Goal: Task Accomplishment & Management: Use online tool/utility

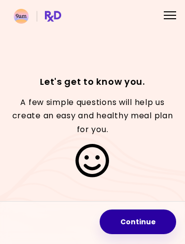
click at [137, 224] on button "Continue" at bounding box center [138, 222] width 77 height 25
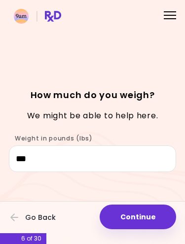
click at [138, 217] on button "Continue" at bounding box center [138, 217] width 77 height 25
select select "****"
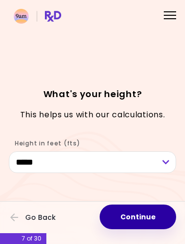
click at [140, 218] on button "Continue" at bounding box center [138, 217] width 77 height 25
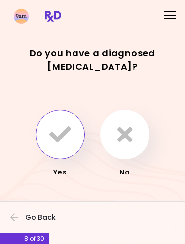
click at [57, 127] on icon "button" at bounding box center [60, 135] width 22 height 22
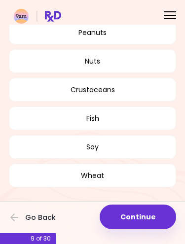
scroll to position [156, 0]
click at [109, 178] on button "Wheat" at bounding box center [92, 176] width 167 height 24
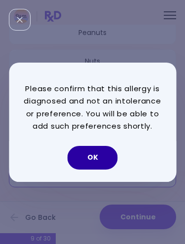
click at [95, 155] on button "OK" at bounding box center [93, 158] width 50 height 24
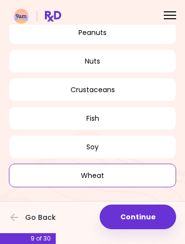
click at [137, 176] on button "Wheat" at bounding box center [92, 176] width 167 height 24
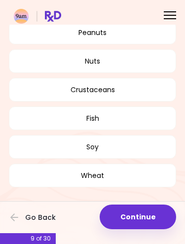
click at [108, 177] on button "Wheat" at bounding box center [92, 176] width 167 height 24
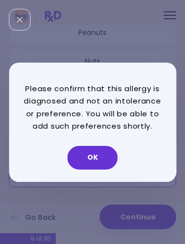
click at [93, 156] on button "OK" at bounding box center [93, 158] width 50 height 24
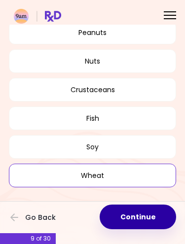
click at [143, 218] on button "Continue" at bounding box center [138, 217] width 77 height 25
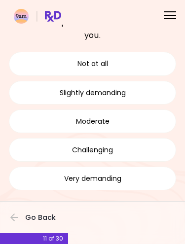
scroll to position [54, 0]
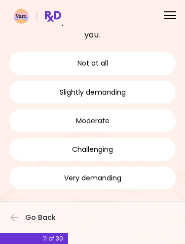
click at [140, 122] on button "Moderate" at bounding box center [92, 121] width 167 height 24
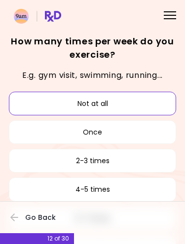
click at [137, 100] on button "Not at all" at bounding box center [92, 104] width 167 height 24
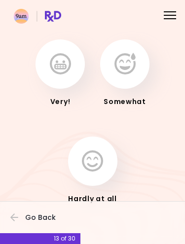
scroll to position [46, 0]
click at [104, 159] on button "button" at bounding box center [92, 160] width 49 height 49
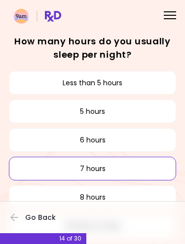
click at [138, 164] on button "7 hours" at bounding box center [92, 169] width 167 height 24
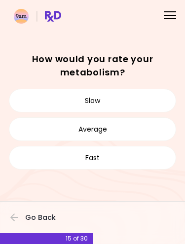
click at [139, 101] on button "Slow" at bounding box center [92, 101] width 167 height 24
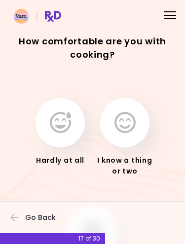
click at [127, 121] on icon "button" at bounding box center [125, 123] width 21 height 22
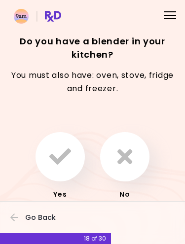
click at [58, 160] on icon "button" at bounding box center [60, 157] width 22 height 22
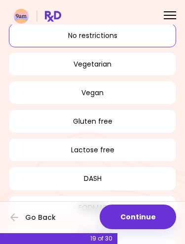
scroll to position [45, 0]
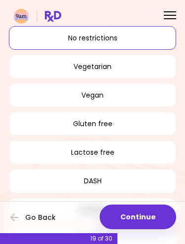
click at [129, 130] on button "Gluten free" at bounding box center [92, 124] width 167 height 24
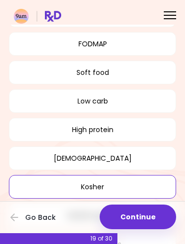
scroll to position [212, 0]
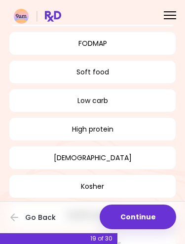
click at [135, 100] on button "Low carb" at bounding box center [92, 101] width 167 height 24
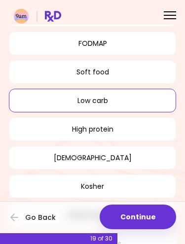
click at [138, 130] on button "High protein" at bounding box center [92, 129] width 167 height 24
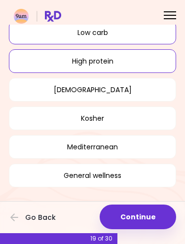
scroll to position [279, 0]
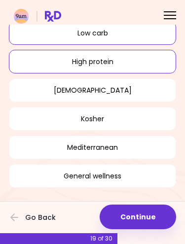
click at [115, 177] on button "General wellness" at bounding box center [92, 176] width 167 height 24
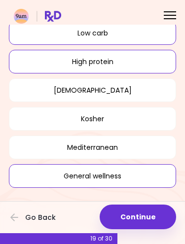
click at [141, 219] on button "Continue" at bounding box center [138, 217] width 77 height 25
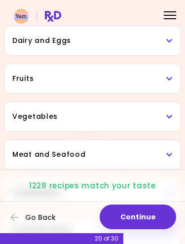
scroll to position [118, 0]
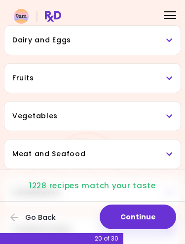
click at [137, 120] on h3 "Vegetables" at bounding box center [92, 116] width 160 height 10
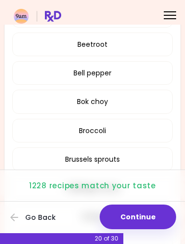
scroll to position [310, 0]
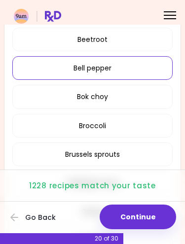
click at [144, 72] on button "Bell pepper" at bounding box center [92, 68] width 160 height 24
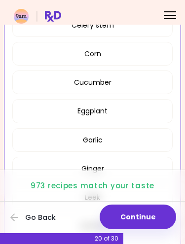
scroll to position [585, 0]
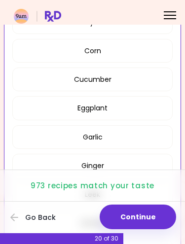
click at [139, 46] on button "Corn" at bounding box center [92, 51] width 160 height 24
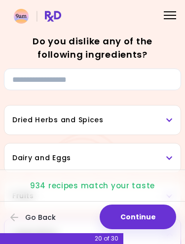
scroll to position [0, 0]
click at [149, 122] on h3 "Dried Herbs and Spices" at bounding box center [92, 120] width 160 height 10
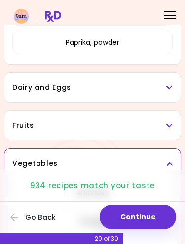
scroll to position [312, 0]
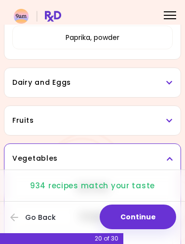
click at [139, 85] on h3 "Dairy and Eggs" at bounding box center [92, 83] width 160 height 10
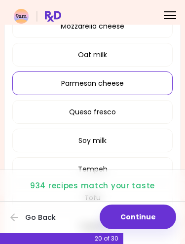
scroll to position [627, 0]
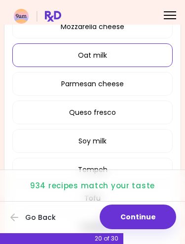
click at [130, 55] on button "Oat milk" at bounding box center [92, 55] width 160 height 24
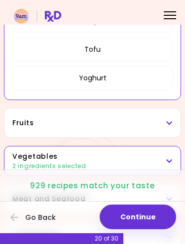
scroll to position [552, 0]
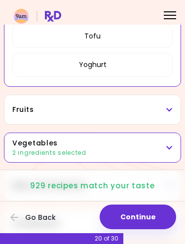
click at [154, 107] on h3 "Fruits" at bounding box center [92, 110] width 160 height 10
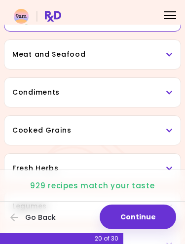
scroll to position [1005, 0]
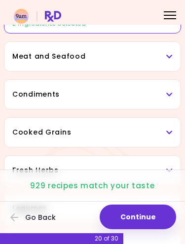
click at [135, 63] on div "Meat and Seafood" at bounding box center [92, 56] width 176 height 29
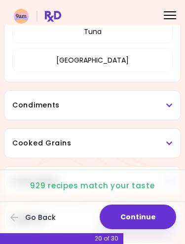
scroll to position [1318, 0]
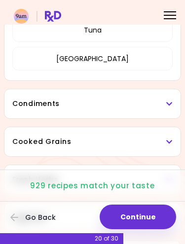
click at [133, 104] on h3 "Condiments" at bounding box center [92, 104] width 160 height 10
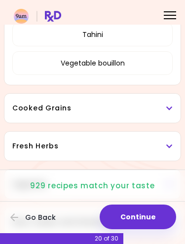
scroll to position [1621, 0]
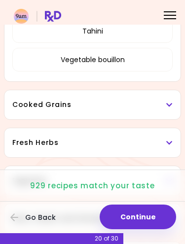
click at [136, 102] on h3 "Cooked Grains" at bounding box center [92, 105] width 160 height 10
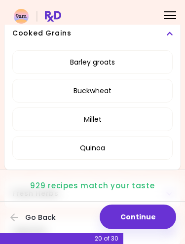
scroll to position [1694, 0]
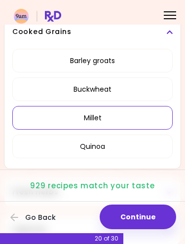
click at [137, 113] on button "Millet" at bounding box center [92, 118] width 160 height 24
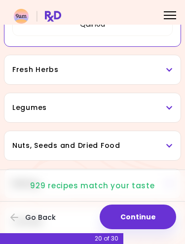
scroll to position [440, 0]
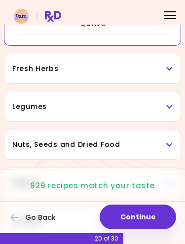
click at [130, 108] on h3 "Legumes" at bounding box center [92, 107] width 160 height 10
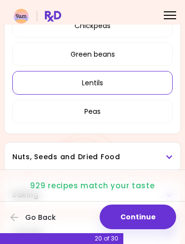
scroll to position [578, 0]
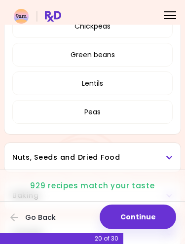
click at [122, 121] on button "Peas" at bounding box center [92, 112] width 160 height 24
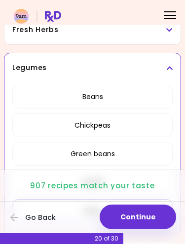
scroll to position [357, 0]
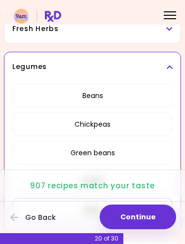
click at [123, 126] on button "Chickpeas" at bounding box center [92, 125] width 160 height 24
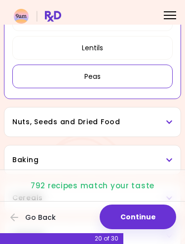
scroll to position [494, 0]
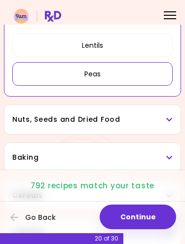
click at [131, 120] on h3 "Nuts, Seeds and Dried Food" at bounding box center [92, 120] width 160 height 10
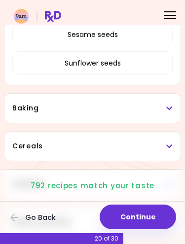
scroll to position [838, 0]
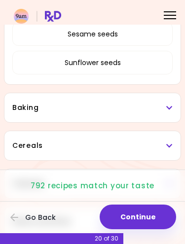
click at [129, 107] on h3 "Baking" at bounding box center [92, 108] width 160 height 10
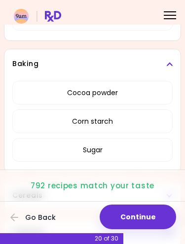
scroll to position [883, 0]
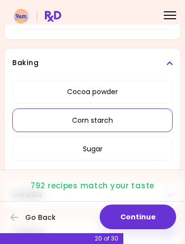
click at [137, 122] on button "Corn starch" at bounding box center [92, 121] width 160 height 24
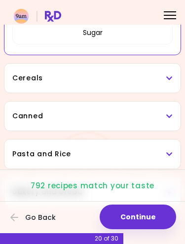
scroll to position [551, 0]
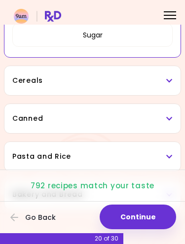
click at [135, 81] on h3 "Cereals" at bounding box center [92, 81] width 160 height 10
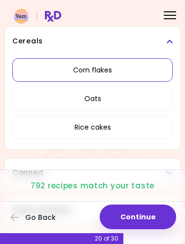
scroll to position [591, 0]
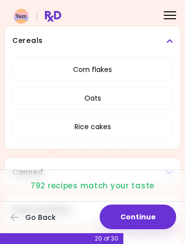
click at [116, 127] on button "Rice cakes" at bounding box center [92, 127] width 160 height 24
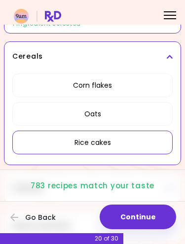
scroll to position [480, 0]
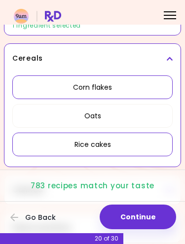
click at [123, 90] on button "Corn flakes" at bounding box center [92, 88] width 160 height 24
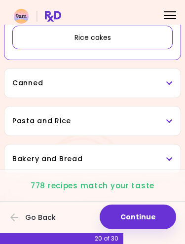
scroll to position [587, 0]
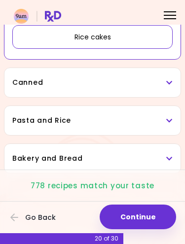
click at [136, 83] on h3 "Canned" at bounding box center [92, 83] width 160 height 10
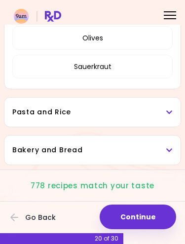
scroll to position [690, 0]
click at [136, 110] on h3 "Pasta and Rice" at bounding box center [92, 112] width 160 height 10
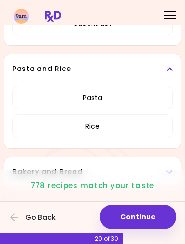
scroll to position [737, 0]
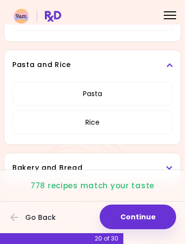
click at [132, 124] on button "Rice" at bounding box center [92, 123] width 160 height 24
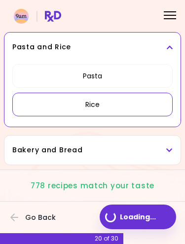
scroll to position [567, 0]
click at [136, 107] on button "Rice" at bounding box center [92, 105] width 160 height 24
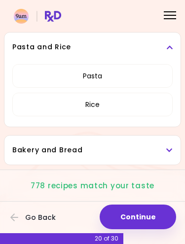
click at [133, 153] on h3 "Bakery and Bread" at bounding box center [92, 150] width 160 height 10
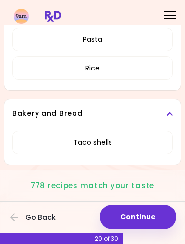
scroll to position [604, 0]
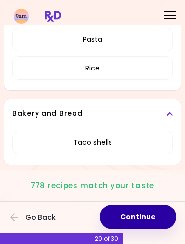
click at [142, 218] on button "Continue" at bounding box center [138, 217] width 77 height 25
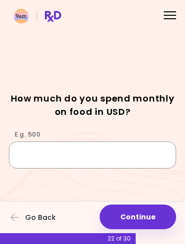
click at [41, 147] on input "E.g. 500" at bounding box center [92, 155] width 167 height 27
type input "***"
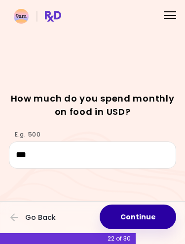
click at [147, 217] on button "Continue" at bounding box center [138, 217] width 77 height 25
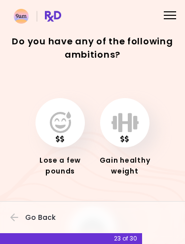
click at [59, 127] on icon "button" at bounding box center [60, 123] width 21 height 22
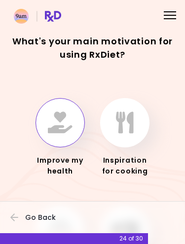
click at [60, 119] on icon "button" at bounding box center [60, 123] width 25 height 22
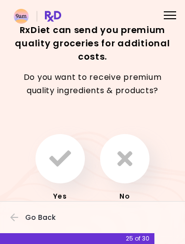
scroll to position [12, 0]
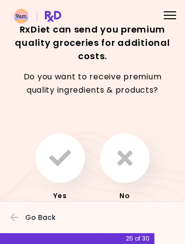
click at [58, 165] on icon "button" at bounding box center [60, 159] width 22 height 22
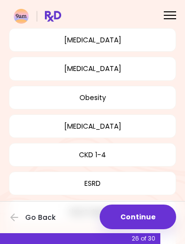
scroll to position [122, 0]
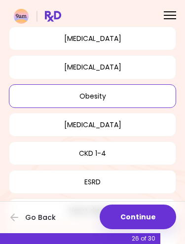
click at [130, 99] on button "Obesity" at bounding box center [92, 96] width 167 height 24
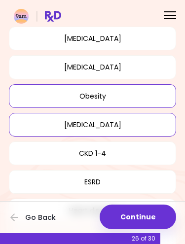
click at [144, 124] on button "[MEDICAL_DATA]" at bounding box center [92, 125] width 167 height 24
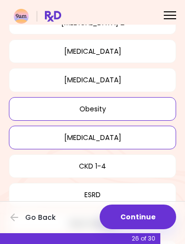
scroll to position [116, 0]
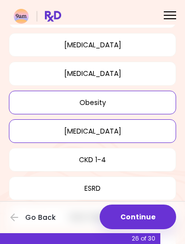
click at [155, 131] on button "[MEDICAL_DATA]" at bounding box center [92, 131] width 167 height 24
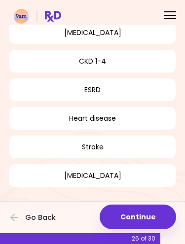
scroll to position [214, 0]
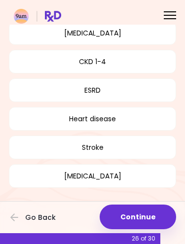
click at [142, 216] on button "Continue" at bounding box center [138, 217] width 77 height 25
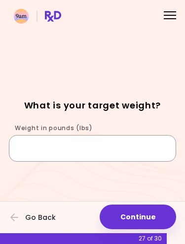
click at [127, 148] on input "Weight in pounds (lbs)" at bounding box center [92, 148] width 167 height 27
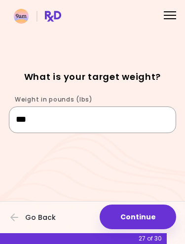
scroll to position [29, 0]
type input "*"
type input "***"
click at [143, 212] on button "Continue" at bounding box center [138, 217] width 77 height 25
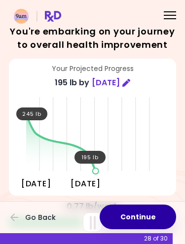
click at [147, 214] on button "Continue" at bounding box center [138, 217] width 77 height 25
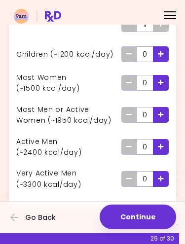
scroll to position [80, 0]
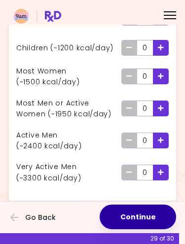
click at [147, 215] on button "Continue" at bounding box center [138, 217] width 77 height 25
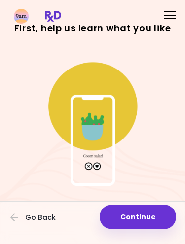
scroll to position [24, 0]
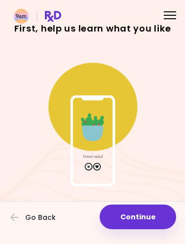
click at [100, 168] on img at bounding box center [93, 122] width 130 height 130
click at [103, 167] on img at bounding box center [93, 122] width 130 height 130
click at [179, 243] on div at bounding box center [92, 222] width 185 height 43
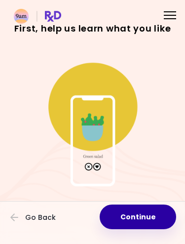
click at [139, 217] on button "Continue" at bounding box center [138, 217] width 77 height 25
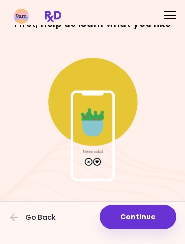
scroll to position [29, 0]
click at [143, 217] on button "Continue" at bounding box center [138, 217] width 77 height 25
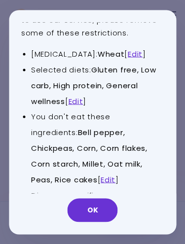
scroll to position [53, 0]
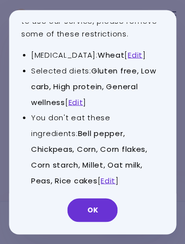
click at [81, 99] on link "Edit" at bounding box center [76, 102] width 15 height 10
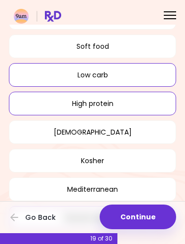
scroll to position [236, 0]
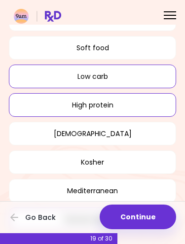
click at [134, 78] on button "Low carb" at bounding box center [92, 77] width 167 height 24
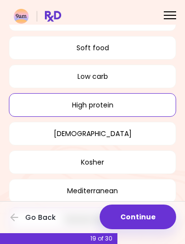
click at [135, 105] on button "High protein" at bounding box center [92, 105] width 167 height 24
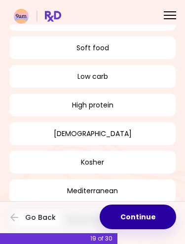
click at [147, 219] on button "Continue" at bounding box center [138, 217] width 77 height 25
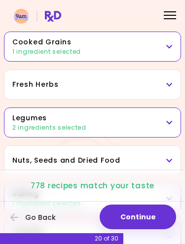
scroll to position [295, 0]
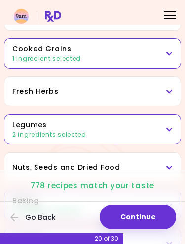
click at [153, 55] on div "1 ingredient selected" at bounding box center [92, 58] width 160 height 9
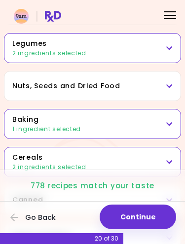
scroll to position [498, 0]
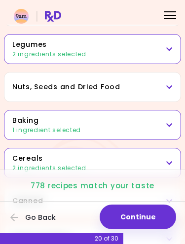
click at [148, 54] on div "2 ingredients selected" at bounding box center [92, 54] width 160 height 9
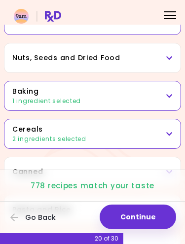
scroll to position [675, 0]
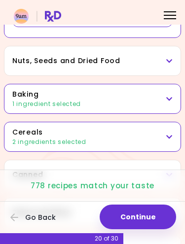
click at [151, 99] on h3 "Baking" at bounding box center [92, 94] width 160 height 10
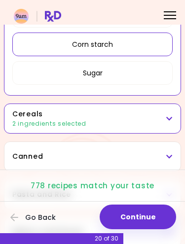
scroll to position [789, 0]
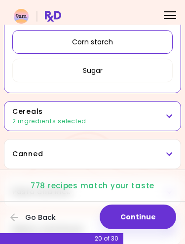
click at [143, 116] on h3 "Cereals" at bounding box center [92, 112] width 160 height 10
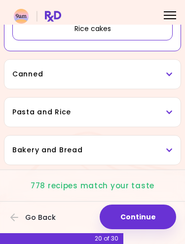
scroll to position [963, 0]
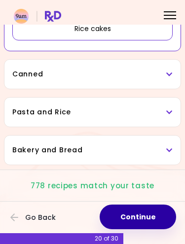
click at [146, 210] on button "Continue" at bounding box center [138, 217] width 77 height 25
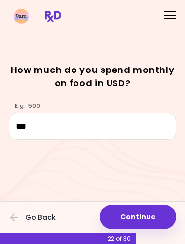
scroll to position [29, 0]
click at [142, 213] on button "Continue" at bounding box center [138, 217] width 77 height 25
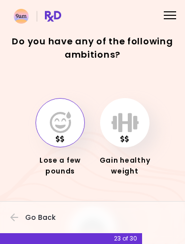
click at [66, 123] on icon "button" at bounding box center [60, 123] width 21 height 22
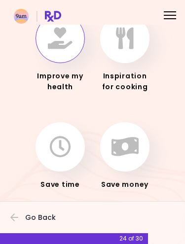
scroll to position [84, 0]
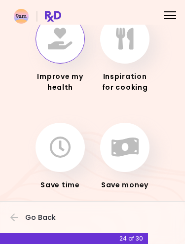
click at [64, 50] on button "button" at bounding box center [60, 38] width 49 height 49
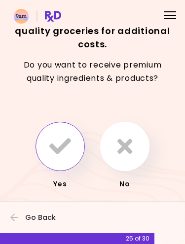
scroll to position [23, 0]
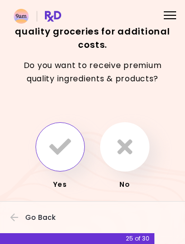
click at [68, 143] on icon "button" at bounding box center [60, 147] width 22 height 22
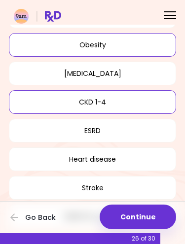
scroll to position [175, 0]
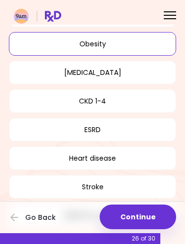
click at [143, 211] on button "Continue" at bounding box center [138, 217] width 77 height 25
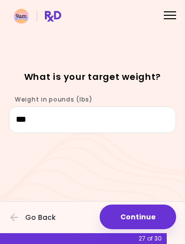
scroll to position [29, 0]
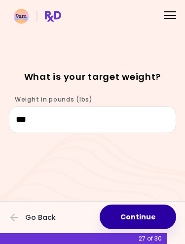
click at [138, 216] on button "Continue" at bounding box center [138, 217] width 77 height 25
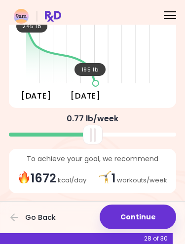
scroll to position [87, 0]
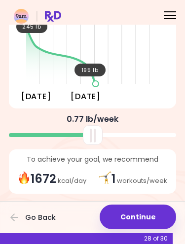
click at [148, 215] on button "Continue" at bounding box center [138, 217] width 77 height 25
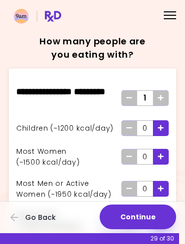
click at [162, 187] on icon "Add - Man or Active Woman" at bounding box center [161, 189] width 6 height 6
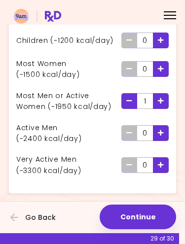
scroll to position [87, 0]
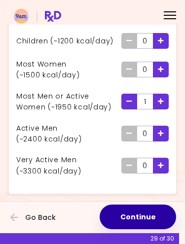
click at [139, 214] on button "Continue" at bounding box center [138, 217] width 77 height 25
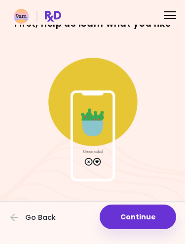
scroll to position [29, 0]
click at [136, 212] on button "Continue" at bounding box center [138, 217] width 77 height 25
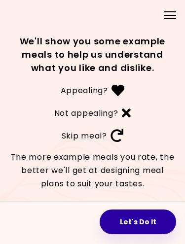
click at [145, 222] on button "Let's Do It" at bounding box center [138, 222] width 77 height 25
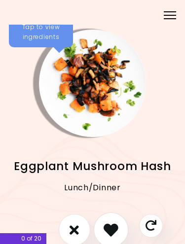
click at [115, 228] on icon "I like this recipe" at bounding box center [111, 230] width 15 height 15
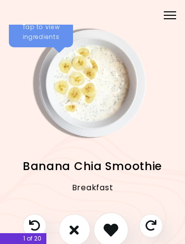
click at [114, 228] on icon "I like this recipe" at bounding box center [111, 230] width 15 height 15
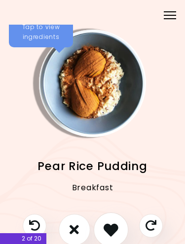
click at [115, 225] on icon "I like this recipe" at bounding box center [111, 230] width 15 height 15
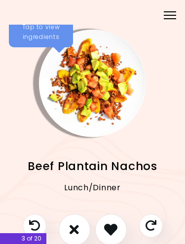
click at [115, 227] on icon "I like this recipe" at bounding box center [110, 229] width 13 height 13
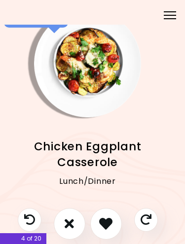
scroll to position [20, 5]
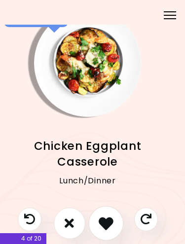
click at [112, 224] on icon "I like this recipe" at bounding box center [106, 223] width 15 height 15
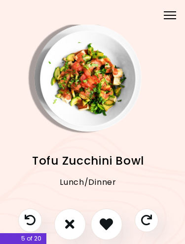
scroll to position [4, 4]
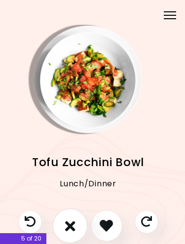
click at [72, 225] on icon "I don't like this recipe" at bounding box center [70, 226] width 10 height 15
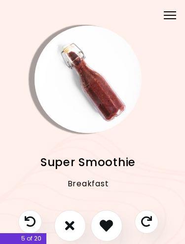
click at [109, 227] on icon "I like this recipe" at bounding box center [106, 225] width 13 height 13
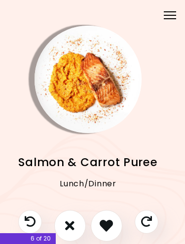
click at [108, 227] on icon "I like this recipe" at bounding box center [106, 225] width 13 height 13
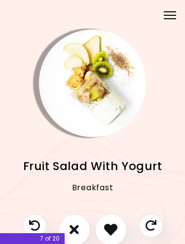
scroll to position [0, 0]
click at [115, 231] on icon "I like this recipe" at bounding box center [111, 230] width 15 height 15
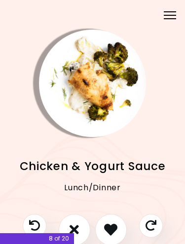
click at [114, 231] on icon "I like this recipe" at bounding box center [110, 229] width 13 height 13
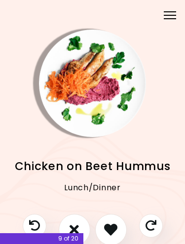
click at [76, 223] on icon "I don't like this recipe" at bounding box center [74, 229] width 9 height 13
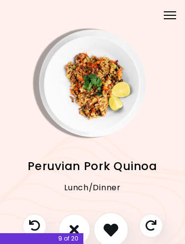
click at [115, 231] on icon "I like this recipe" at bounding box center [111, 230] width 15 height 15
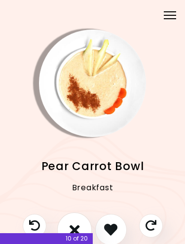
click at [79, 223] on icon "I don't like this recipe" at bounding box center [74, 230] width 10 height 15
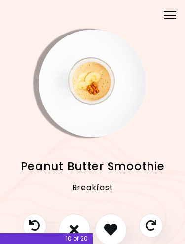
click at [116, 230] on icon "I like this recipe" at bounding box center [110, 229] width 13 height 13
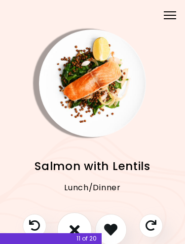
click at [78, 221] on button "I don't like this recipe" at bounding box center [74, 229] width 35 height 35
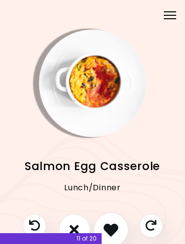
click at [115, 230] on icon "I like this recipe" at bounding box center [111, 230] width 15 height 15
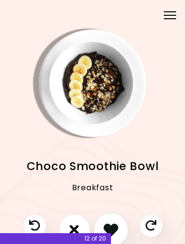
click at [114, 223] on icon "I like this recipe" at bounding box center [111, 230] width 15 height 15
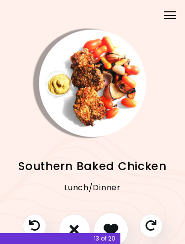
click at [113, 225] on icon "I like this recipe" at bounding box center [111, 230] width 15 height 15
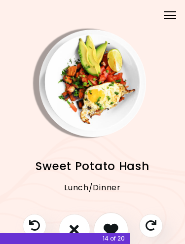
click at [114, 225] on icon "I like this recipe" at bounding box center [111, 230] width 15 height 15
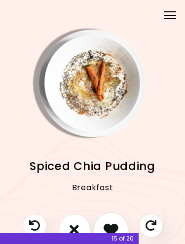
click at [113, 223] on icon "I like this recipe" at bounding box center [111, 230] width 15 height 15
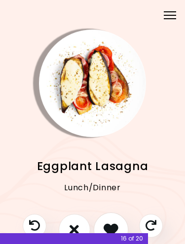
click at [114, 224] on icon "I like this recipe" at bounding box center [111, 230] width 15 height 15
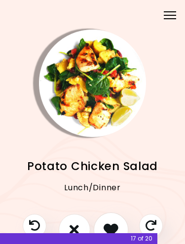
click at [115, 224] on icon "I like this recipe" at bounding box center [111, 230] width 15 height 15
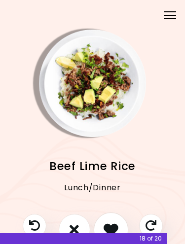
click at [114, 224] on icon "I like this recipe" at bounding box center [111, 230] width 15 height 15
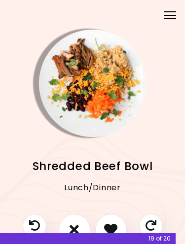
click at [114, 223] on icon "I like this recipe" at bounding box center [110, 229] width 13 height 13
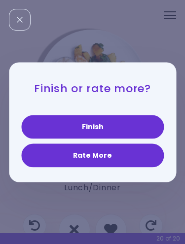
click at [108, 155] on button "Rate More" at bounding box center [92, 156] width 143 height 24
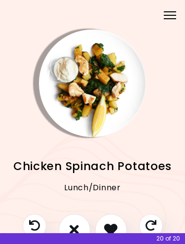
click at [116, 225] on icon "I like this recipe" at bounding box center [110, 229] width 13 height 13
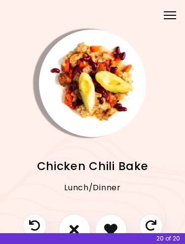
click at [116, 223] on icon "I like this recipe" at bounding box center [110, 229] width 13 height 13
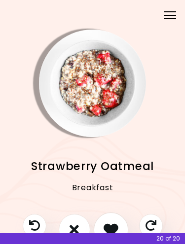
click at [114, 221] on button "I like this recipe" at bounding box center [110, 229] width 35 height 35
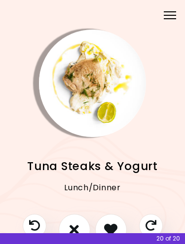
click at [113, 224] on icon "I like this recipe" at bounding box center [110, 229] width 13 height 13
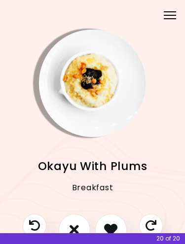
click at [77, 223] on icon "I don't like this recipe" at bounding box center [74, 229] width 9 height 13
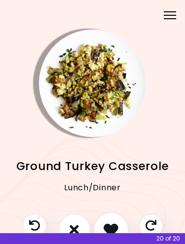
click at [114, 225] on icon "I like this recipe" at bounding box center [111, 230] width 15 height 15
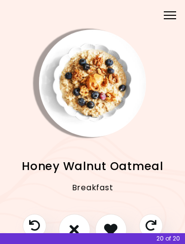
click at [113, 224] on icon "I like this recipe" at bounding box center [110, 229] width 13 height 13
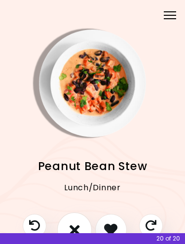
click at [79, 227] on icon "I don't like this recipe" at bounding box center [74, 230] width 10 height 15
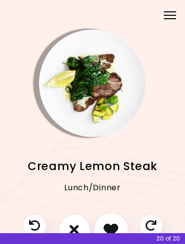
click at [112, 225] on icon "I like this recipe" at bounding box center [111, 230] width 15 height 15
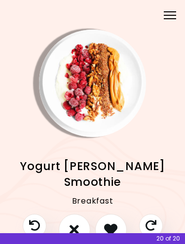
click at [114, 225] on icon "I like this recipe" at bounding box center [110, 229] width 13 height 13
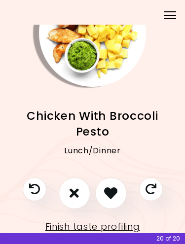
scroll to position [51, 0]
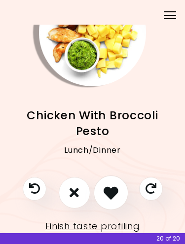
click at [113, 191] on icon "I like this recipe" at bounding box center [111, 193] width 15 height 15
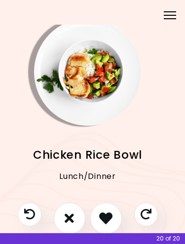
scroll to position [13, 4]
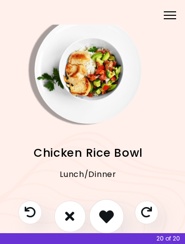
click at [112, 216] on icon "I like this recipe" at bounding box center [106, 216] width 15 height 15
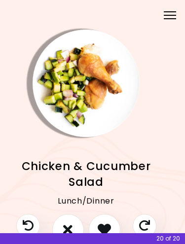
scroll to position [0, 6]
click at [106, 221] on button "I like this recipe" at bounding box center [105, 230] width 32 height 32
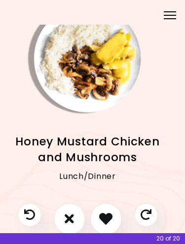
scroll to position [25, 5]
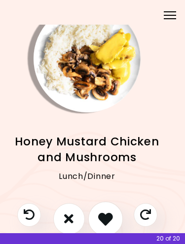
click at [107, 215] on icon "I like this recipe" at bounding box center [105, 219] width 15 height 15
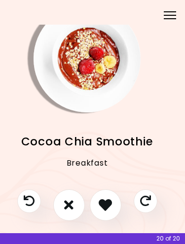
click at [111, 204] on icon "I like this recipe" at bounding box center [105, 204] width 13 height 13
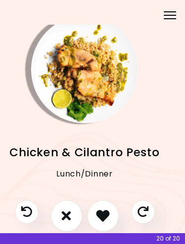
scroll to position [17, 7]
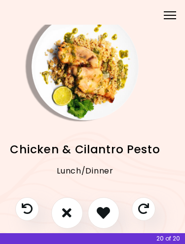
click at [107, 209] on icon "I like this recipe" at bounding box center [103, 212] width 13 height 13
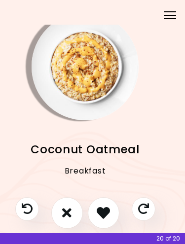
click at [106, 210] on icon "I like this recipe" at bounding box center [103, 212] width 13 height 13
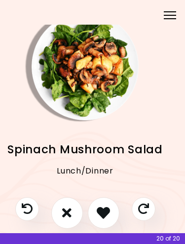
click at [106, 209] on icon "I like this recipe" at bounding box center [103, 212] width 13 height 13
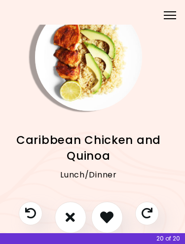
scroll to position [28, 4]
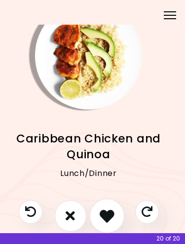
click at [109, 212] on icon "I like this recipe" at bounding box center [107, 216] width 15 height 15
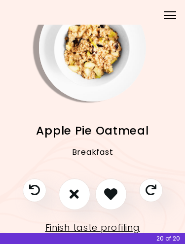
scroll to position [31, 0]
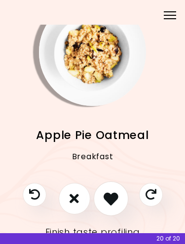
click at [114, 195] on icon "I like this recipe" at bounding box center [111, 199] width 15 height 15
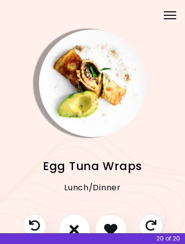
scroll to position [0, 0]
click at [113, 219] on button "I like this recipe" at bounding box center [111, 230] width 32 height 32
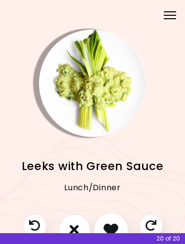
click at [110, 223] on icon "I like this recipe" at bounding box center [111, 230] width 15 height 15
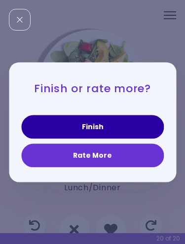
click at [118, 122] on button "Finish" at bounding box center [92, 127] width 143 height 24
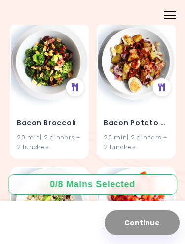
scroll to position [680, 0]
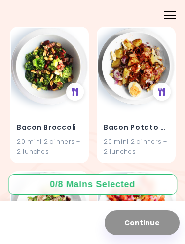
click at [137, 82] on img at bounding box center [136, 66] width 77 height 77
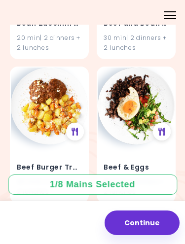
scroll to position [2808, 0]
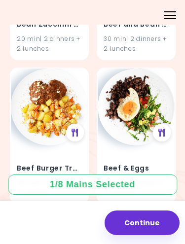
click at [50, 107] on img at bounding box center [49, 107] width 77 height 77
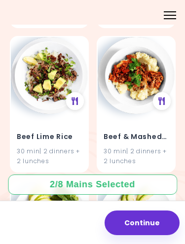
scroll to position [3272, 0]
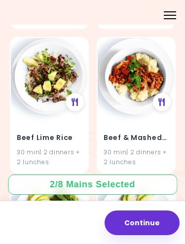
click at [130, 96] on img at bounding box center [136, 76] width 77 height 77
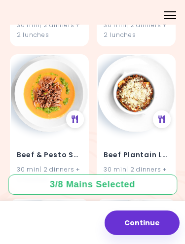
scroll to position [3548, 0]
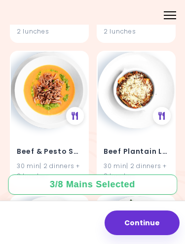
click at [139, 144] on h4 "Beef Plantain Lasagna" at bounding box center [136, 152] width 65 height 16
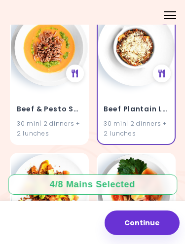
scroll to position [3588, 0]
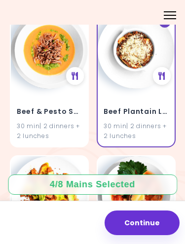
click at [145, 104] on h4 "Beef Plantain Lasagna" at bounding box center [136, 112] width 65 height 16
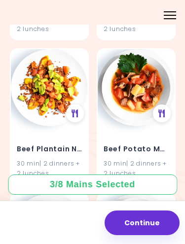
scroll to position [3694, 0]
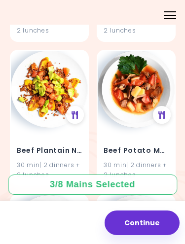
click at [44, 108] on img at bounding box center [49, 89] width 77 height 77
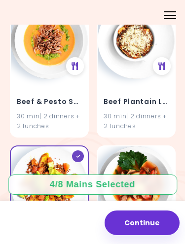
scroll to position [3598, 0]
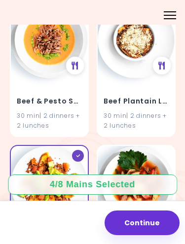
click at [55, 150] on img at bounding box center [49, 184] width 77 height 77
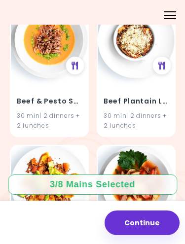
click at [80, 145] on div "Beef Plantain Nachos 30 min | 2 dinners + 2 lunches" at bounding box center [49, 213] width 79 height 137
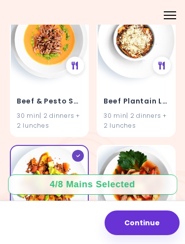
click at [76, 155] on icon at bounding box center [78, 156] width 4 height 3
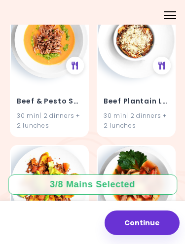
click at [149, 93] on h4 "Beef Plantain Lasagna" at bounding box center [136, 101] width 65 height 16
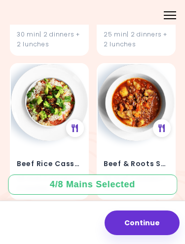
scroll to position [3969, 0]
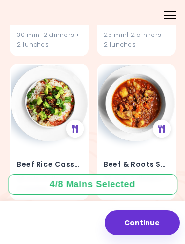
click at [139, 106] on img at bounding box center [136, 103] width 77 height 77
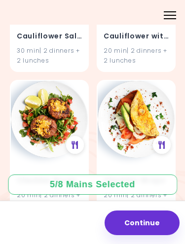
scroll to position [5830, 0]
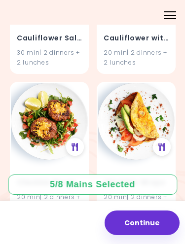
click at [53, 106] on img at bounding box center [49, 121] width 77 height 77
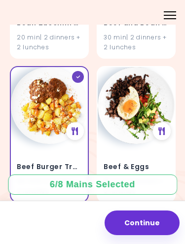
scroll to position [2811, 0]
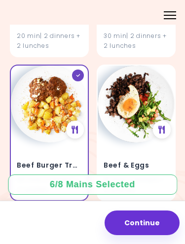
click at [79, 69] on img at bounding box center [49, 104] width 77 height 77
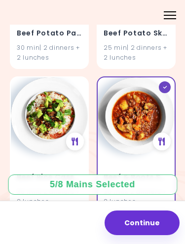
scroll to position [3953, 0]
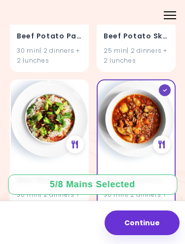
click at [165, 84] on div at bounding box center [165, 90] width 12 height 12
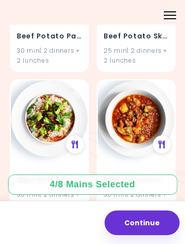
click at [166, 79] on div "Beef & Roots Stew 30 min | 2 dinners + 2 lunches" at bounding box center [136, 147] width 79 height 137
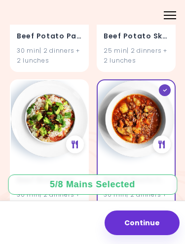
click at [166, 84] on div at bounding box center [165, 90] width 12 height 12
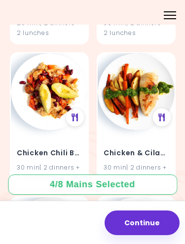
scroll to position [7299, 0]
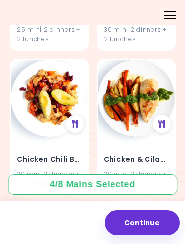
click at [138, 96] on img at bounding box center [136, 98] width 77 height 77
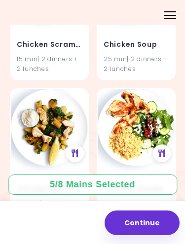
scroll to position [10326, 0]
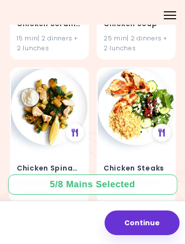
click at [52, 146] on div "Chicken Spinach Potatoes 30 min | 2 dinners + 2 lunches" at bounding box center [49, 175] width 77 height 58
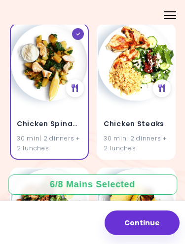
scroll to position [10368, 0]
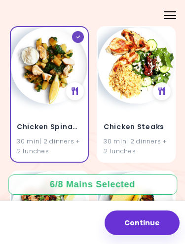
click at [56, 137] on div "30 min | 2 dinners + 2 lunches" at bounding box center [49, 146] width 65 height 19
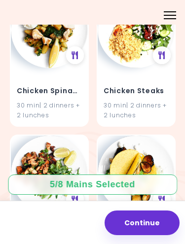
scroll to position [10405, 0]
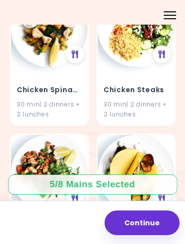
click at [148, 135] on img at bounding box center [136, 173] width 77 height 77
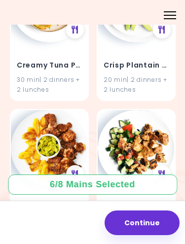
scroll to position [13463, 0]
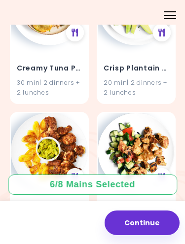
click at [36, 121] on img at bounding box center [49, 151] width 77 height 77
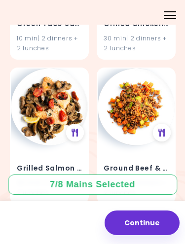
scroll to position [16831, 0]
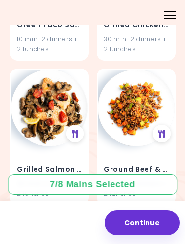
click at [57, 162] on h4 "Grilled Salmon & Mushrooms" at bounding box center [49, 170] width 65 height 16
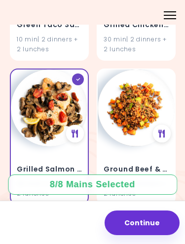
click at [149, 224] on button "Continue" at bounding box center [142, 223] width 75 height 25
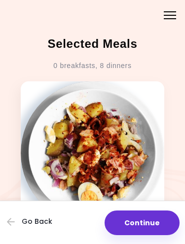
click at [18, 225] on button "Go Back" at bounding box center [36, 222] width 59 height 22
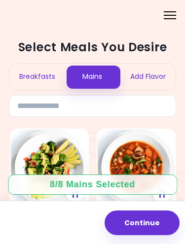
click at [32, 76] on div "Breakfasts" at bounding box center [36, 77] width 55 height 26
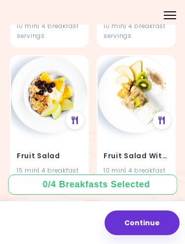
scroll to position [1954, 0]
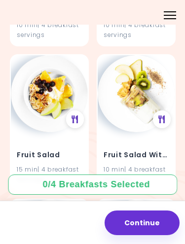
click at [175, 152] on div "Fruit Salad With Yogurt 10 min | 4 breakfast servings" at bounding box center [136, 122] width 79 height 137
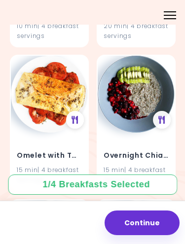
scroll to position [2817, 0]
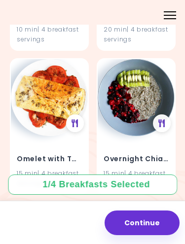
click at [55, 136] on div "Omelet with Tomato Salad 15 min | 4 breakfast servings" at bounding box center [49, 165] width 77 height 58
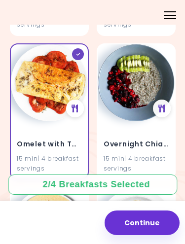
scroll to position [2826, 0]
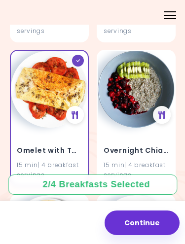
click at [135, 85] on img at bounding box center [136, 89] width 77 height 77
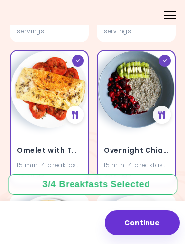
click at [144, 114] on img at bounding box center [136, 89] width 77 height 77
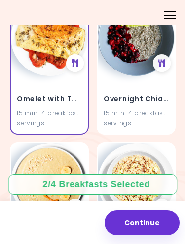
scroll to position [2852, 0]
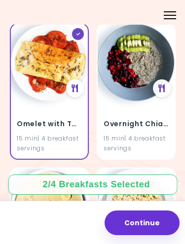
click at [151, 117] on h4 "Overnight Chia Pudding" at bounding box center [136, 125] width 65 height 16
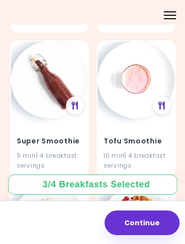
scroll to position [4568, 0]
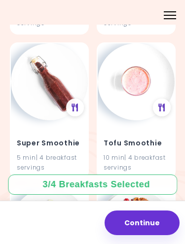
click at [48, 136] on h4 "Super Smoothie" at bounding box center [49, 144] width 65 height 16
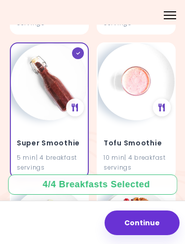
click at [150, 221] on button "Continue" at bounding box center [142, 223] width 75 height 25
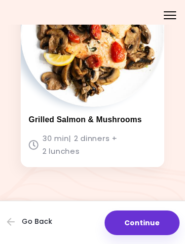
scroll to position [2438, 0]
click at [152, 221] on button "Continue" at bounding box center [142, 223] width 75 height 25
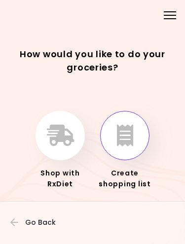
click at [129, 137] on icon "button" at bounding box center [125, 136] width 16 height 22
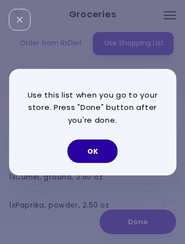
click at [95, 149] on button "OK" at bounding box center [93, 152] width 50 height 24
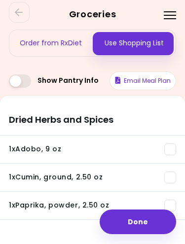
click at [161, 80] on button "Email Meal Plan" at bounding box center [143, 81] width 67 height 19
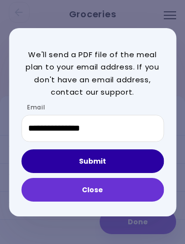
click at [104, 161] on button "Submit" at bounding box center [92, 162] width 143 height 24
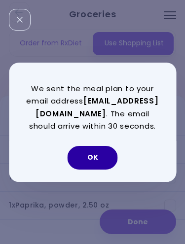
click at [101, 157] on button "OK" at bounding box center [93, 158] width 50 height 24
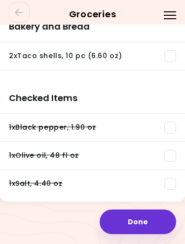
scroll to position [1694, 0]
click at [171, 127] on span at bounding box center [170, 128] width 12 height 12
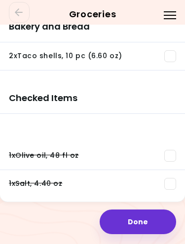
click at [171, 153] on span at bounding box center [170, 156] width 12 height 12
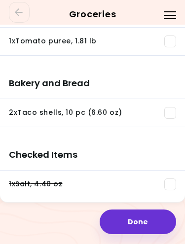
click at [170, 184] on span at bounding box center [170, 185] width 12 height 12
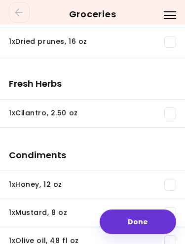
scroll to position [0, 0]
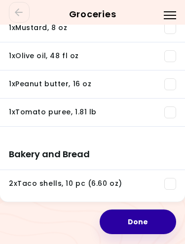
click at [138, 218] on button "Done" at bounding box center [138, 222] width 77 height 25
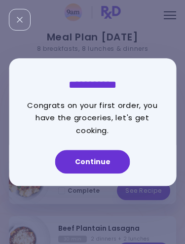
click at [98, 158] on button "Continue" at bounding box center [92, 162] width 75 height 24
